Goal: Task Accomplishment & Management: Complete application form

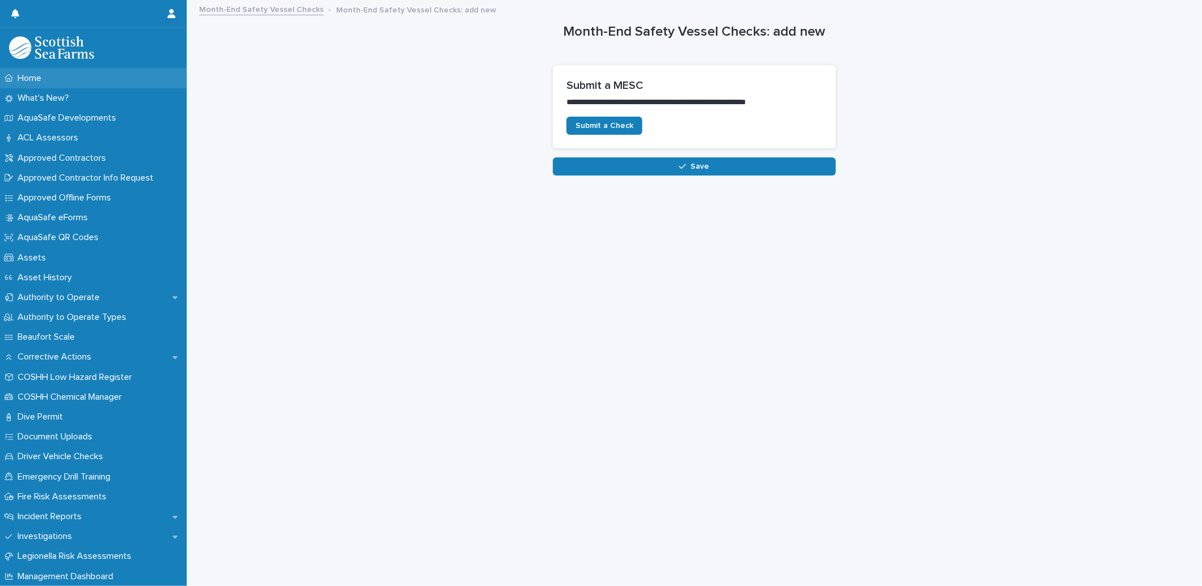
click at [61, 80] on div "Home" at bounding box center [93, 78] width 187 height 20
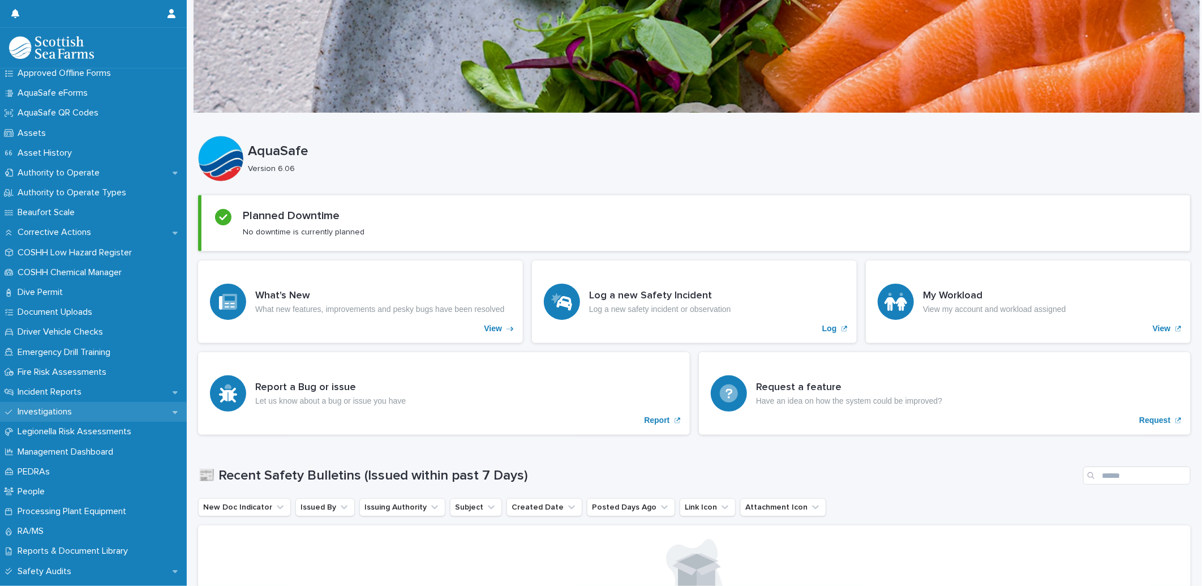
scroll to position [126, 0]
click at [74, 388] on p "Incident Reports" at bounding box center [52, 390] width 78 height 11
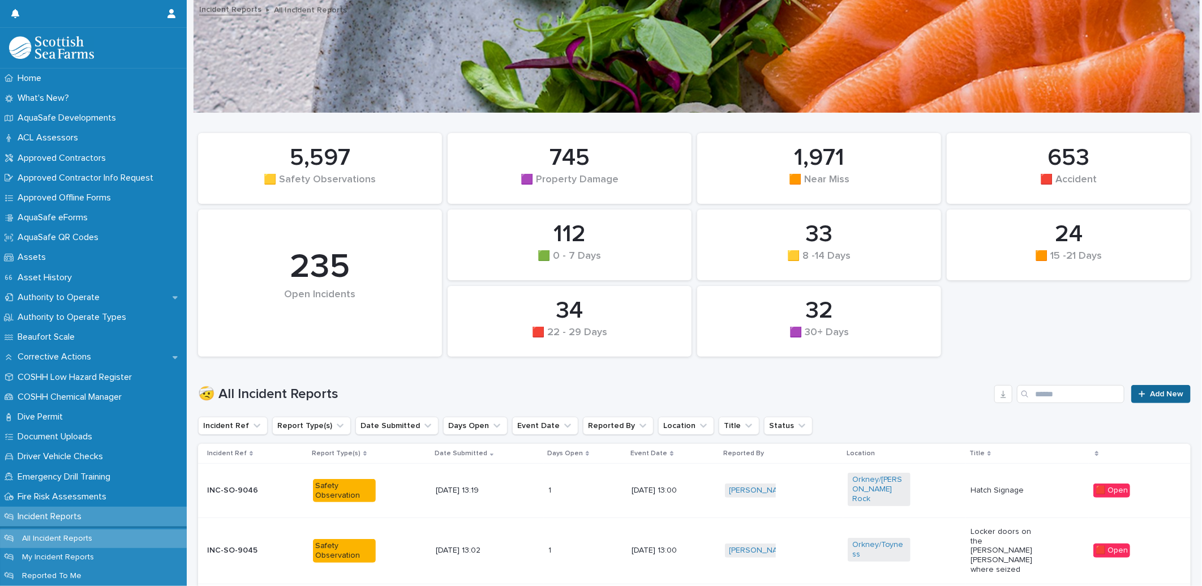
click at [1164, 396] on span "Add New" at bounding box center [1166, 394] width 33 height 8
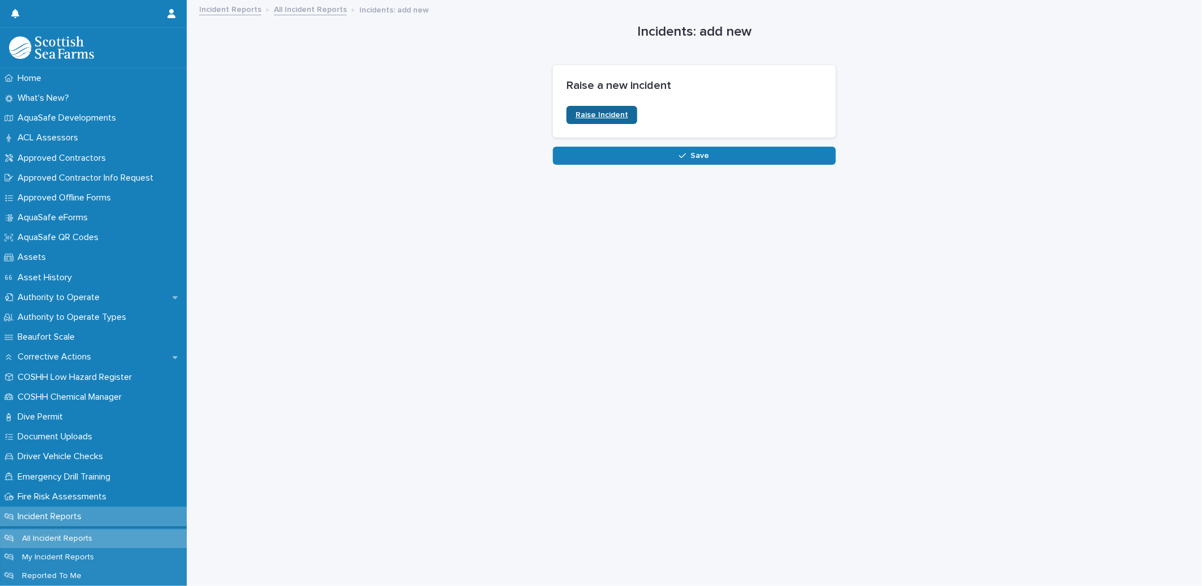
click at [577, 117] on span "Raise Incident" at bounding box center [601, 115] width 53 height 8
